Goal: Navigation & Orientation: Find specific page/section

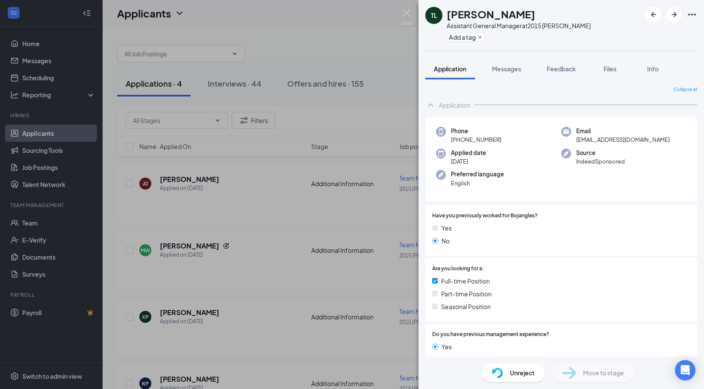
click at [394, 87] on div "TL [PERSON_NAME] Assistant General Manager at 2015 [PERSON_NAME] Add a tag Appl…" at bounding box center [352, 194] width 704 height 389
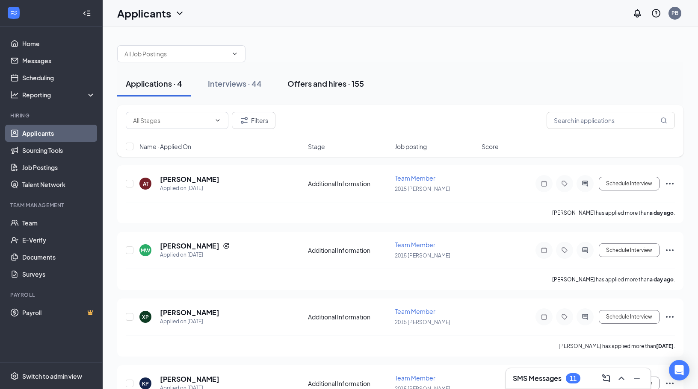
click at [316, 84] on div "Offers and hires · 155" at bounding box center [325, 83] width 77 height 11
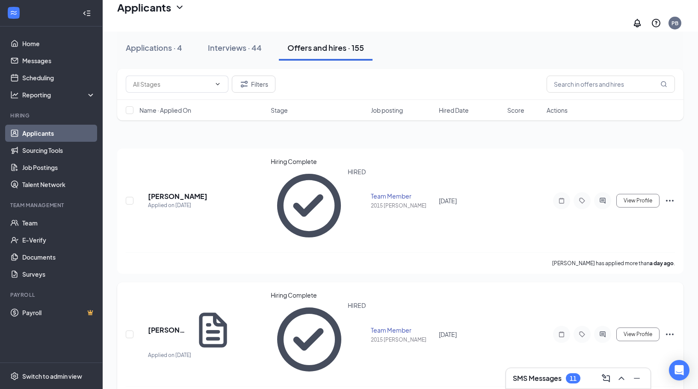
scroll to position [86, 0]
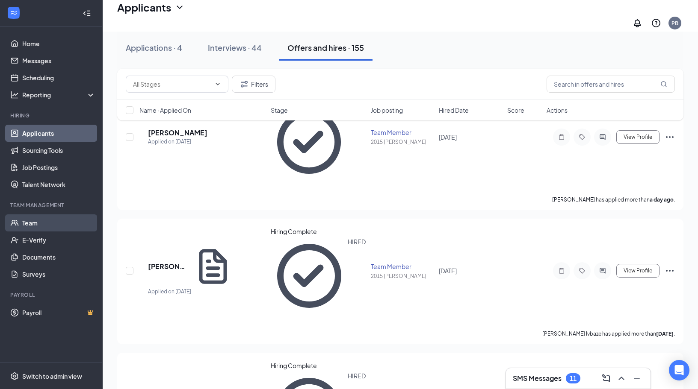
click at [47, 224] on link "Team" at bounding box center [58, 223] width 73 height 17
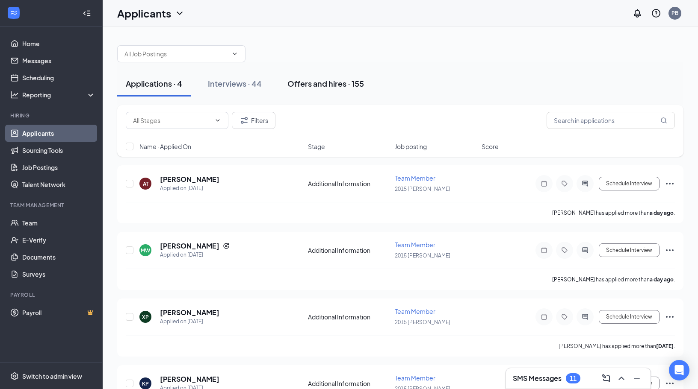
click at [297, 82] on div "Offers and hires · 155" at bounding box center [325, 83] width 77 height 11
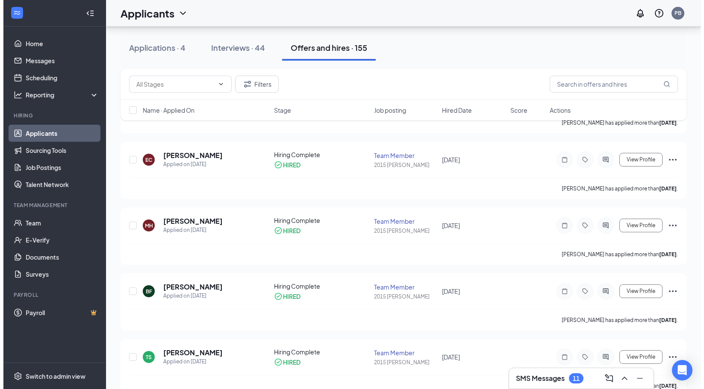
scroll to position [299, 0]
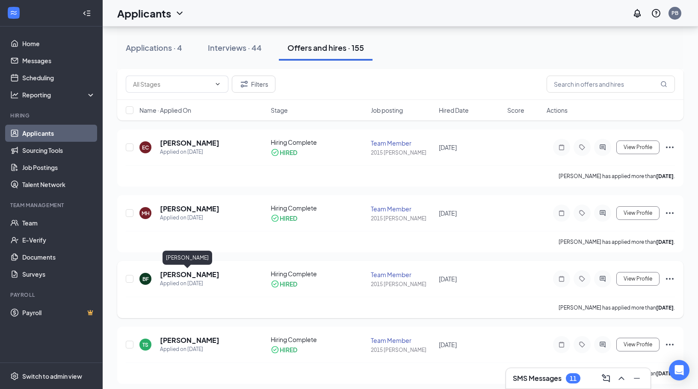
click at [189, 279] on h5 "[PERSON_NAME]" at bounding box center [189, 274] width 59 height 9
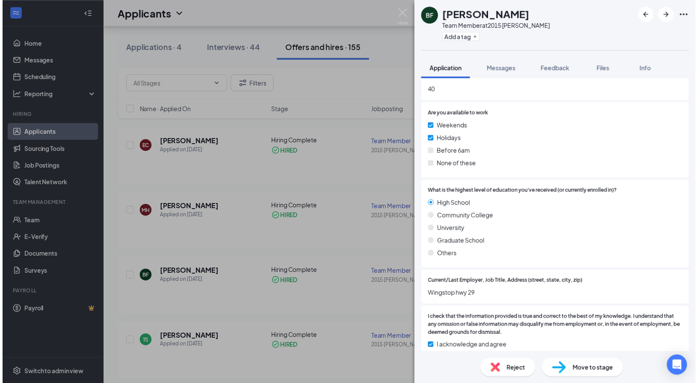
scroll to position [662, 0]
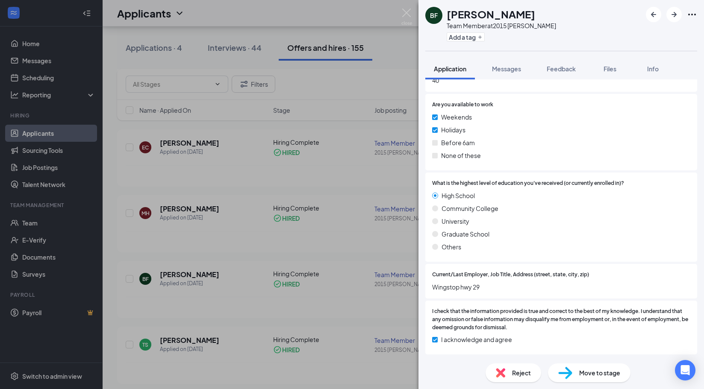
click at [235, 247] on div "BF [PERSON_NAME] Team Member at 2015 [PERSON_NAME] Add a tag Application Messag…" at bounding box center [352, 194] width 704 height 389
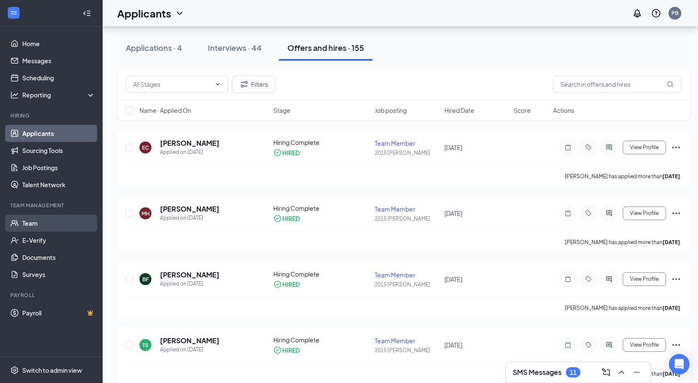
click at [35, 221] on link "Team" at bounding box center [58, 223] width 73 height 17
